Goal: Transaction & Acquisition: Purchase product/service

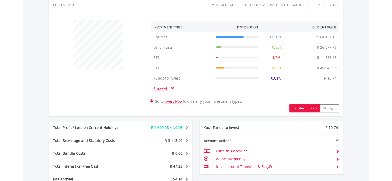
scroll to position [241, 0]
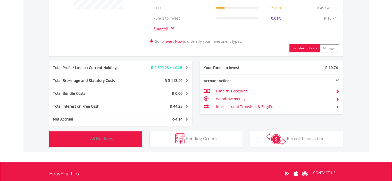
click at [105, 137] on span "All Holdings" at bounding box center [101, 139] width 23 height 6
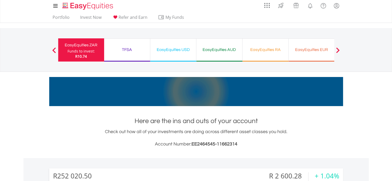
scroll to position [0, 0]
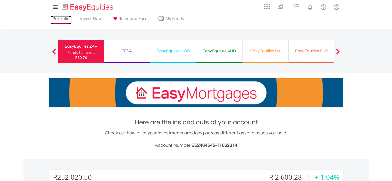
click at [65, 20] on link "Portfolio" at bounding box center [61, 20] width 21 height 8
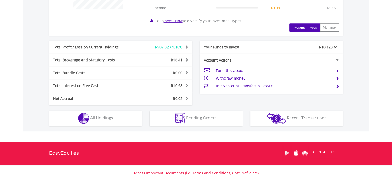
scroll to position [275, 0]
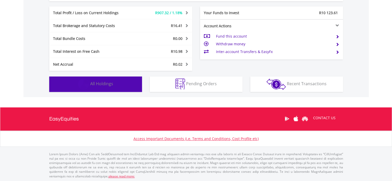
click at [108, 86] on button "Holdings All Holdings" at bounding box center [95, 84] width 93 height 15
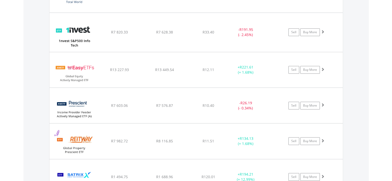
scroll to position [442, 0]
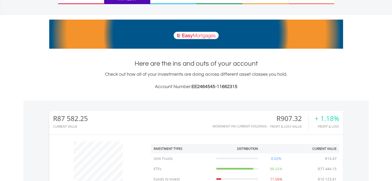
scroll to position [0, 0]
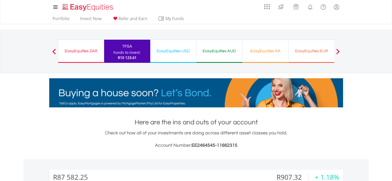
click at [74, 53] on div "EasyEquities ZAR" at bounding box center [80, 50] width 39 height 7
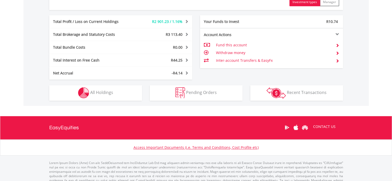
scroll to position [295, 0]
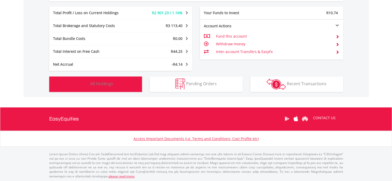
click at [103, 85] on span "All Holdings" at bounding box center [101, 84] width 23 height 6
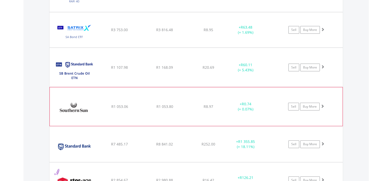
scroll to position [2087, 0]
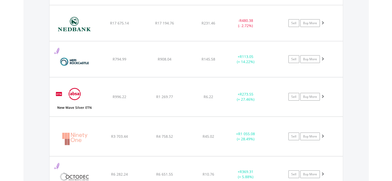
scroll to position [1485, 0]
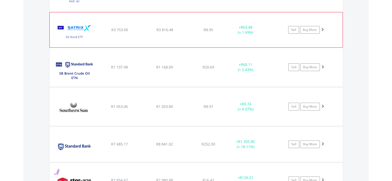
scroll to position [2087, 0]
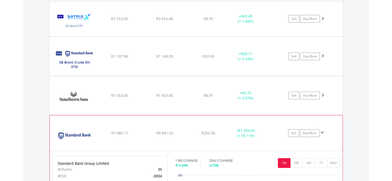
scroll to position [2147, 0]
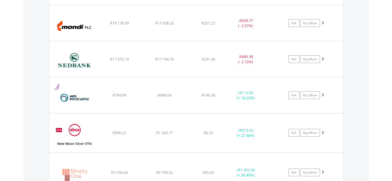
scroll to position [1485, 0]
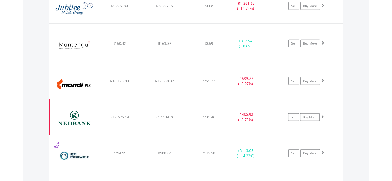
scroll to position [1425, 0]
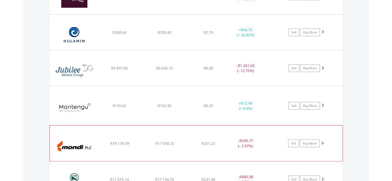
scroll to position [1365, 0]
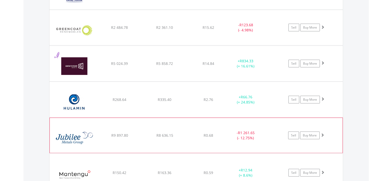
scroll to position [1245, 0]
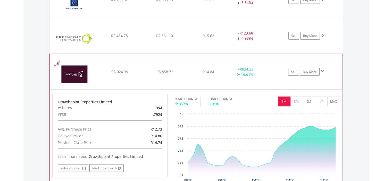
scroll to position [1305, 0]
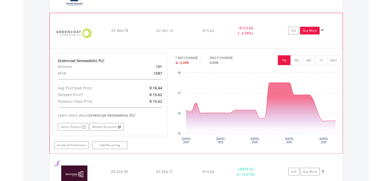
click at [308, 28] on link "Buy More" at bounding box center [310, 31] width 20 height 8
